Goal: Information Seeking & Learning: Understand process/instructions

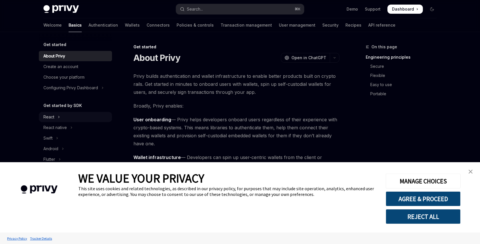
click at [48, 118] on div "React" at bounding box center [48, 116] width 11 height 7
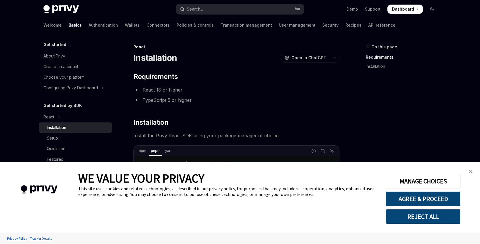
click at [55, 130] on div "Installation" at bounding box center [56, 127] width 19 height 7
type textarea "*"
click at [470, 170] on img "close banner" at bounding box center [471, 171] width 4 height 4
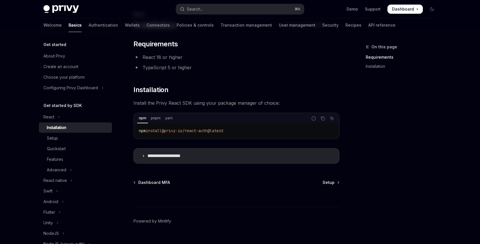
scroll to position [39, 0]
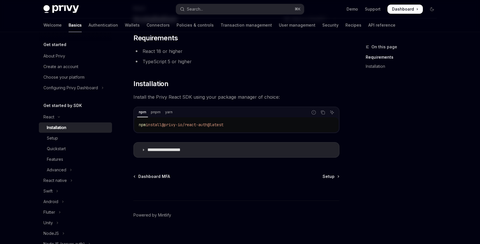
drag, startPoint x: 240, startPoint y: 125, endPoint x: 139, endPoint y: 122, distance: 101.8
click at [139, 122] on div "npm install @privy-io/react-auth@latest" at bounding box center [236, 124] width 204 height 15
copy span "npm install @privy-io/react-auth@latest"
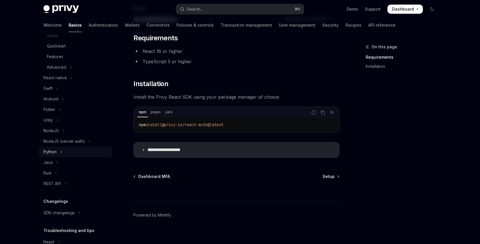
scroll to position [101, 0]
click at [221, 11] on button "Search... ⌘ K" at bounding box center [240, 9] width 128 height 10
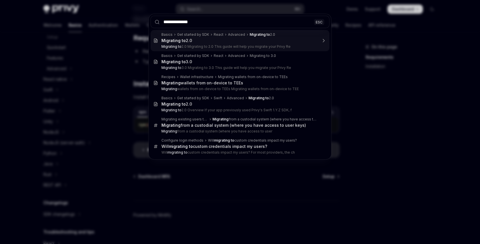
type input "**********"
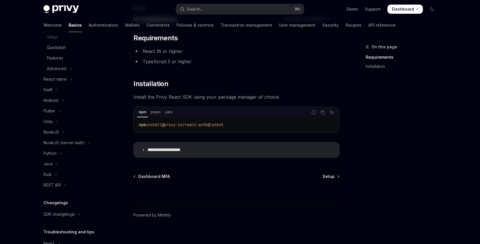
scroll to position [32, 0]
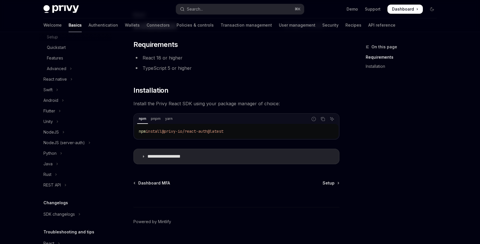
type textarea "*"
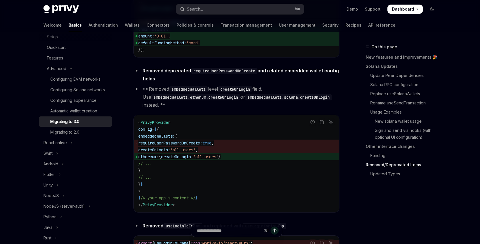
scroll to position [2279, 0]
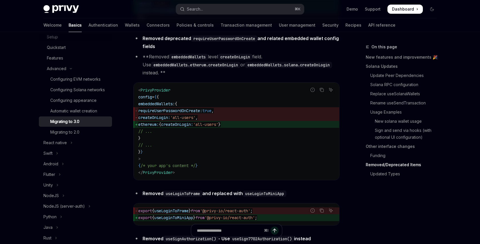
click at [165, 106] on span "embeddedWallets:" at bounding box center [156, 103] width 37 height 5
copy span "embeddedWallets"
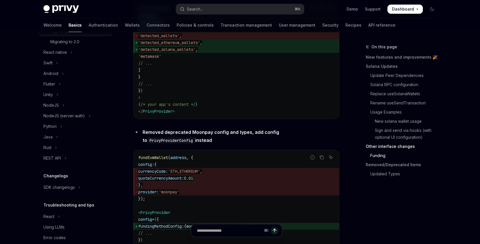
scroll to position [1696, 0]
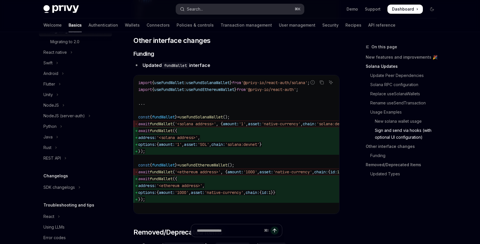
click at [212, 9] on button "Search... ⌘ K" at bounding box center [240, 9] width 128 height 10
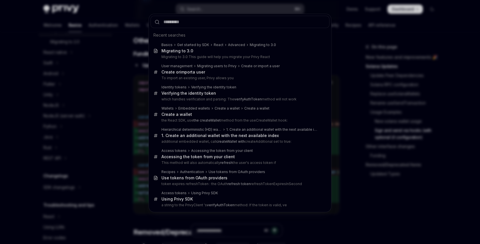
type input "**********"
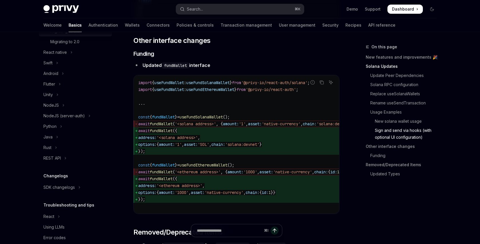
type textarea "*"
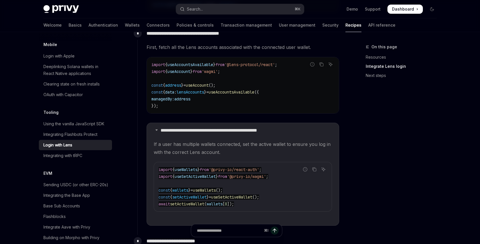
scroll to position [727, 0]
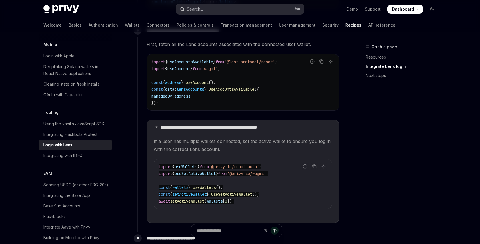
click at [230, 8] on button "Search... ⌘ K" at bounding box center [240, 9] width 128 height 10
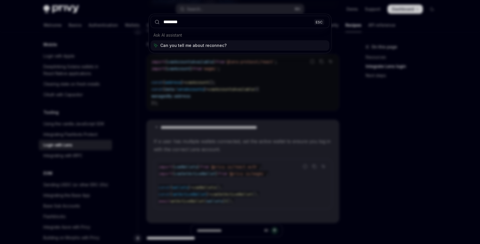
type input "*********"
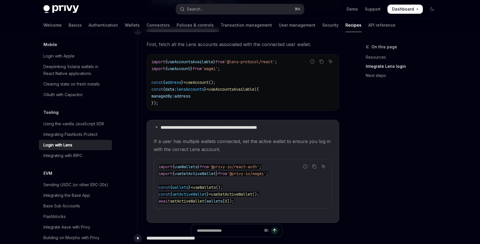
type textarea "*"
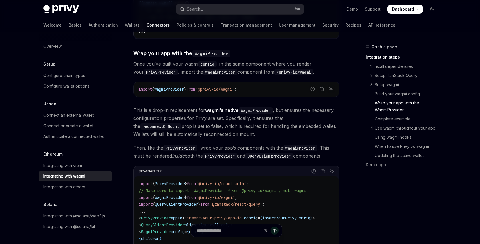
click at [181, 123] on code "reconnectOnMount" at bounding box center [160, 126] width 41 height 6
click at [222, 11] on button "Search... ⌘ K" at bounding box center [240, 9] width 128 height 10
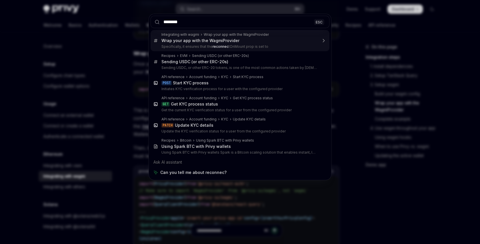
type input "*********"
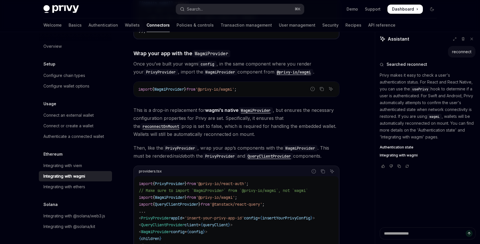
type textarea "*"
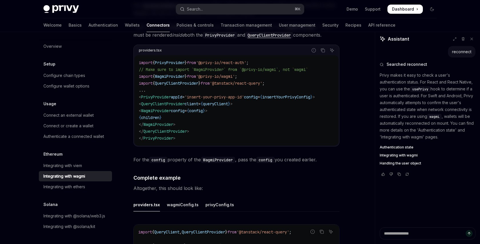
scroll to position [936, 0]
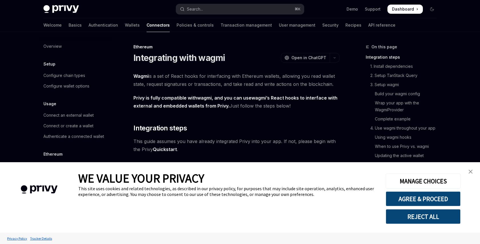
type textarea "*"
click at [202, 11] on div "Search..." at bounding box center [195, 9] width 16 height 7
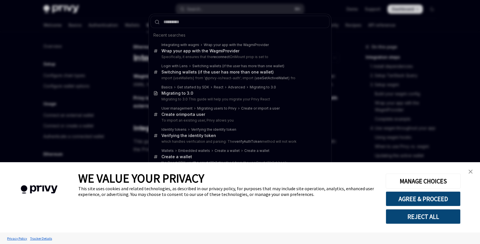
type input "**********"
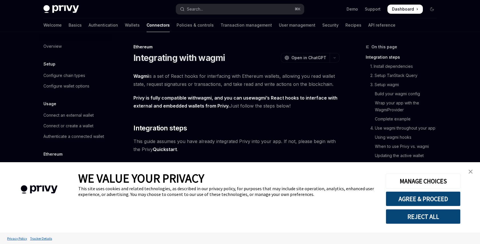
type textarea "*"
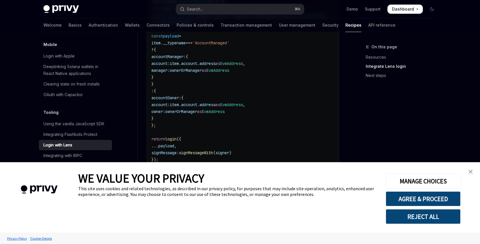
scroll to position [1083, 0]
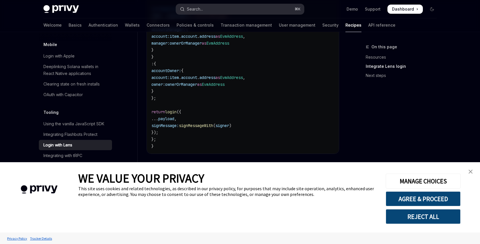
click at [259, 13] on button "Search... ⌘ K" at bounding box center [240, 9] width 128 height 10
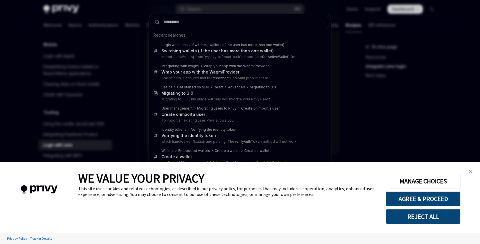
click at [299, 186] on div "This site uses cookies and related technologies, as described in our privacy po…" at bounding box center [227, 190] width 299 height 11
click at [367, 124] on div "Recent searches Login with Lens Switching wallets (if the user has more than on…" at bounding box center [240, 122] width 480 height 244
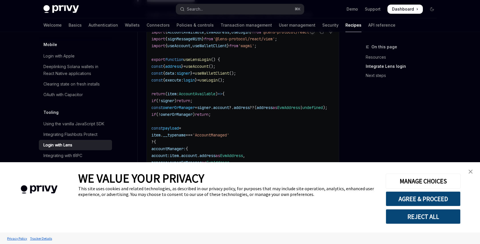
scroll to position [926, 0]
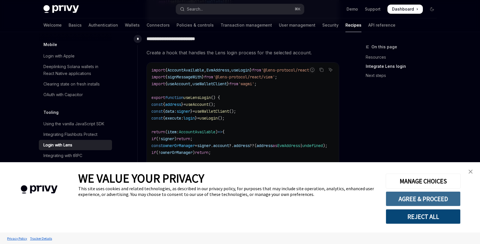
click at [450, 196] on button "AGREE & PROCEED" at bounding box center [423, 198] width 75 height 15
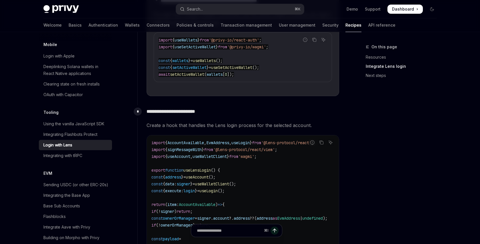
scroll to position [853, 0]
